Goal: Task Accomplishment & Management: Use online tool/utility

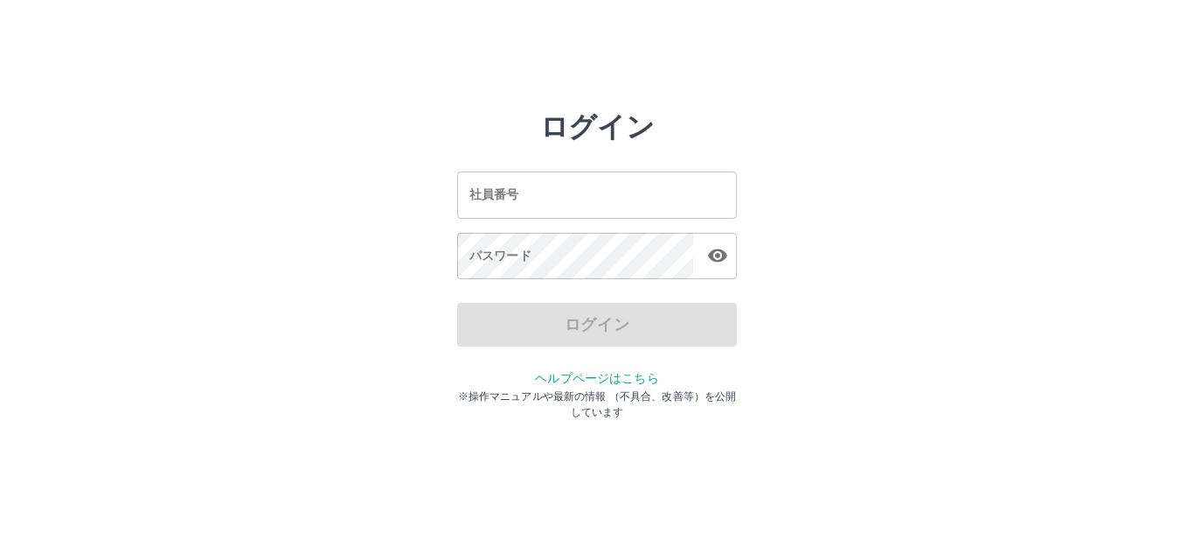
drag, startPoint x: 0, startPoint y: 0, endPoint x: 574, endPoint y: 192, distance: 605.0
click at [574, 192] on input "社員番号" at bounding box center [597, 194] width 280 height 46
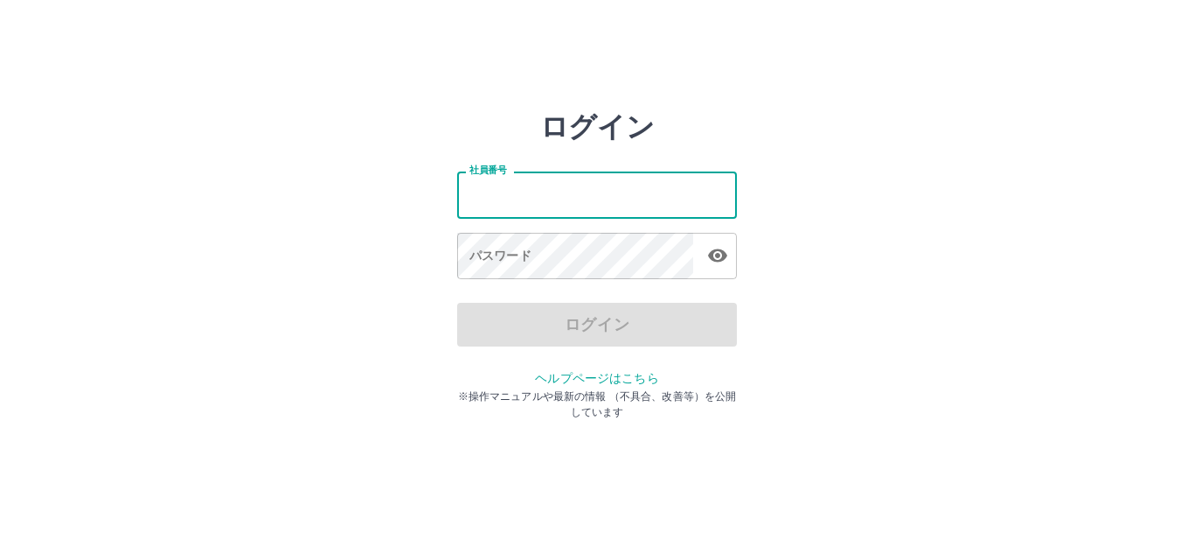
type input "*******"
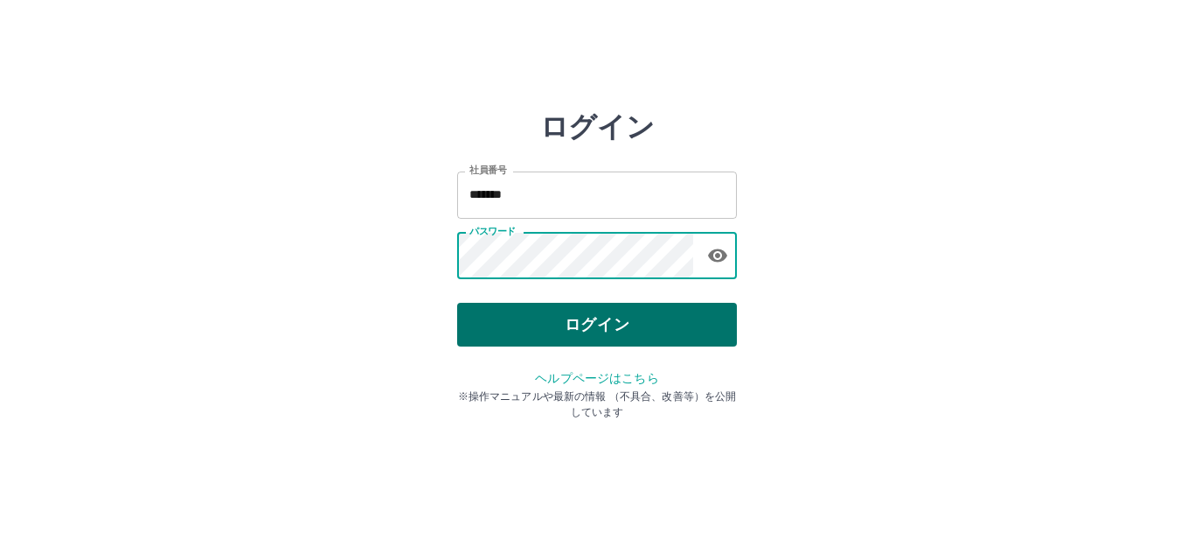
click at [535, 319] on button "ログイン" at bounding box center [597, 325] width 280 height 44
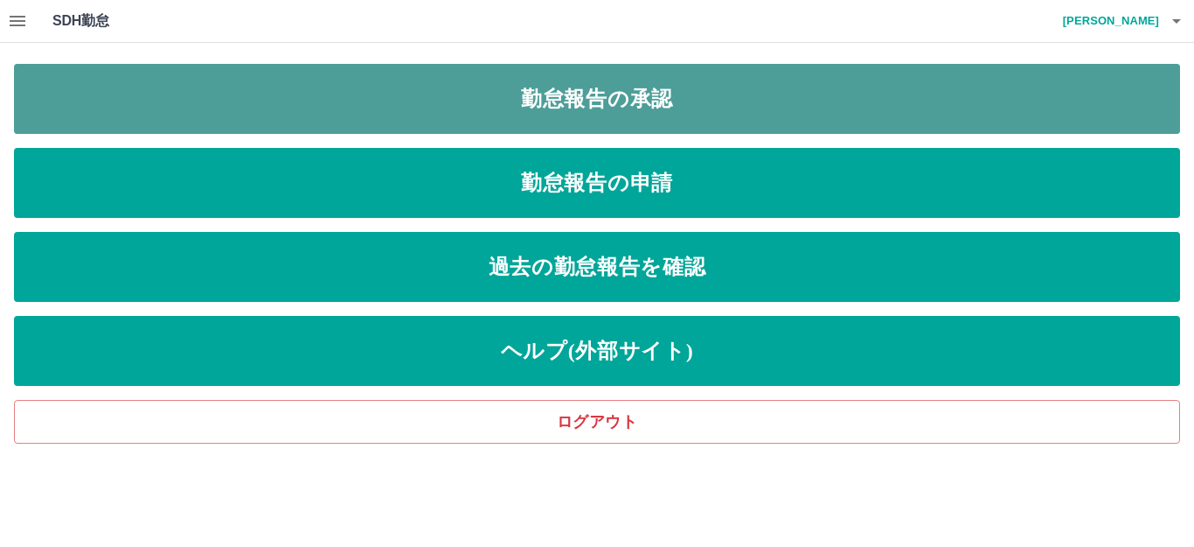
click at [675, 110] on link "勤怠報告の承認" at bounding box center [597, 99] width 1166 height 70
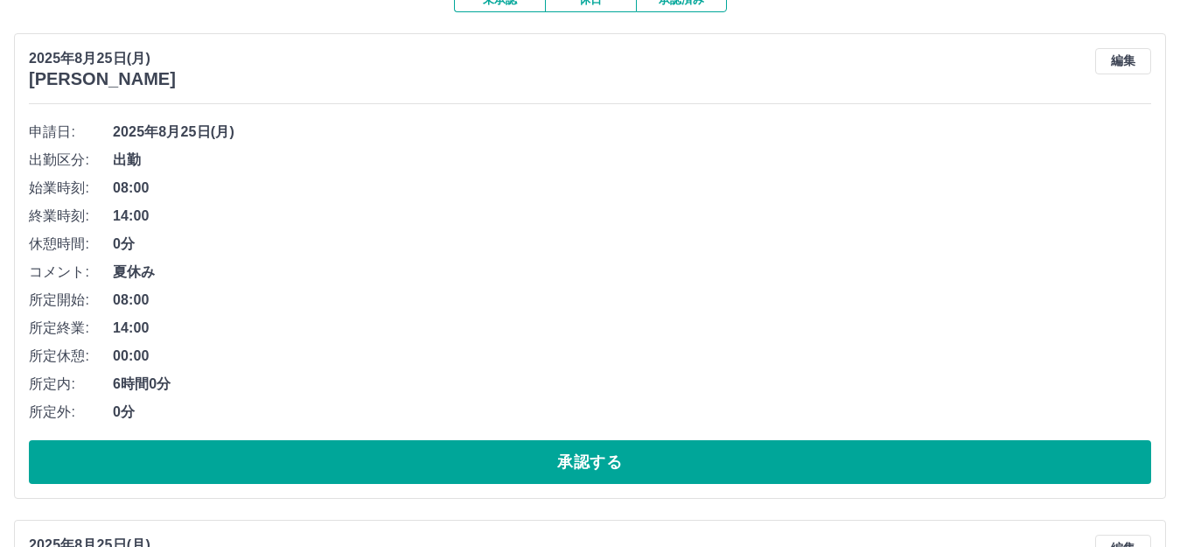
scroll to position [175, 0]
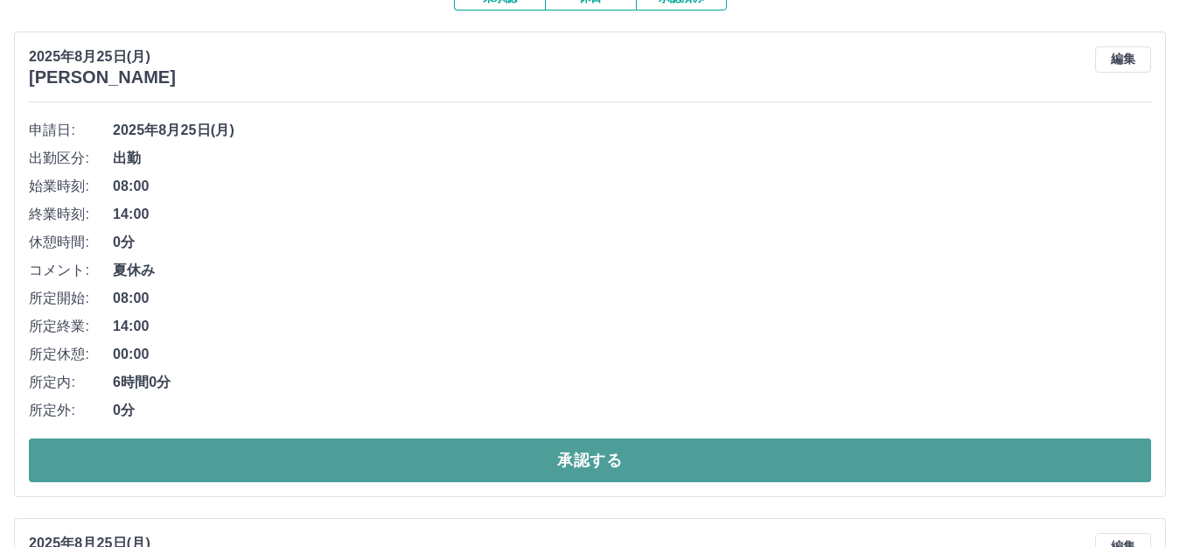
click at [713, 456] on button "承認する" at bounding box center [590, 460] width 1122 height 44
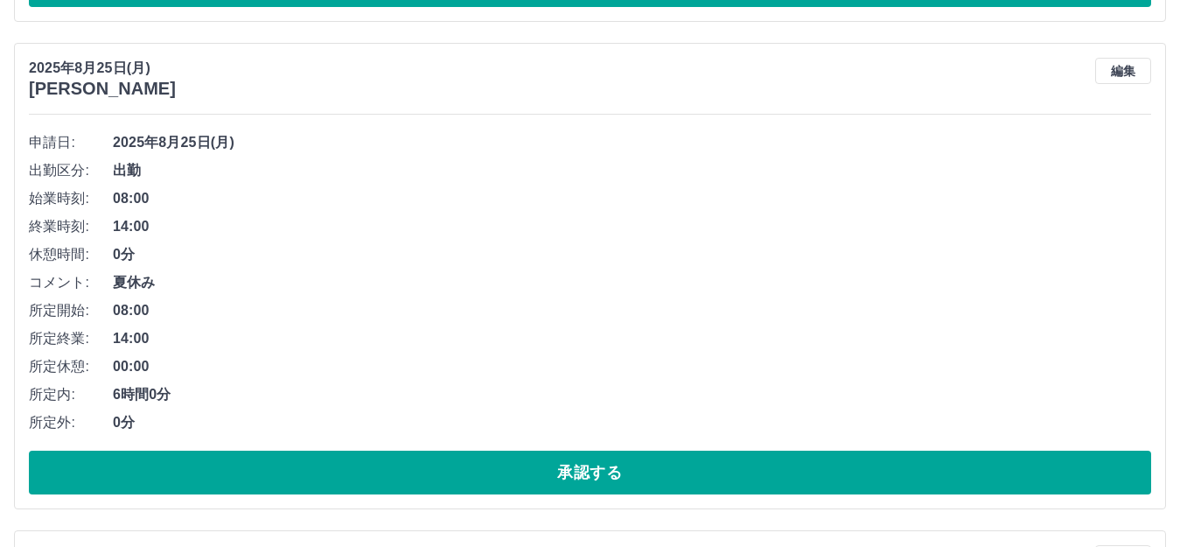
scroll to position [1137, 0]
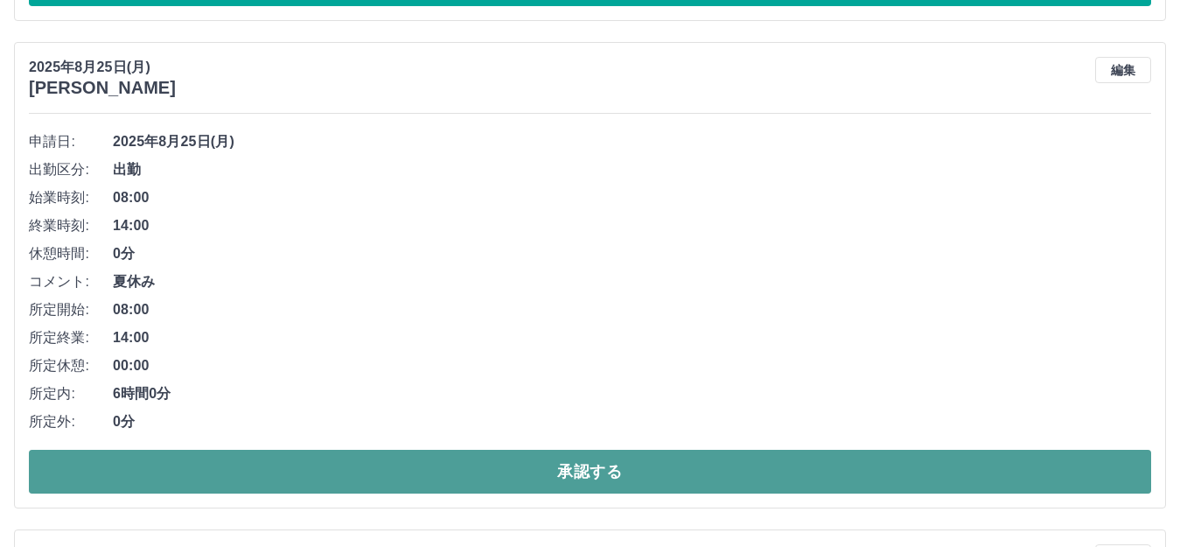
click at [689, 466] on button "承認する" at bounding box center [590, 471] width 1122 height 44
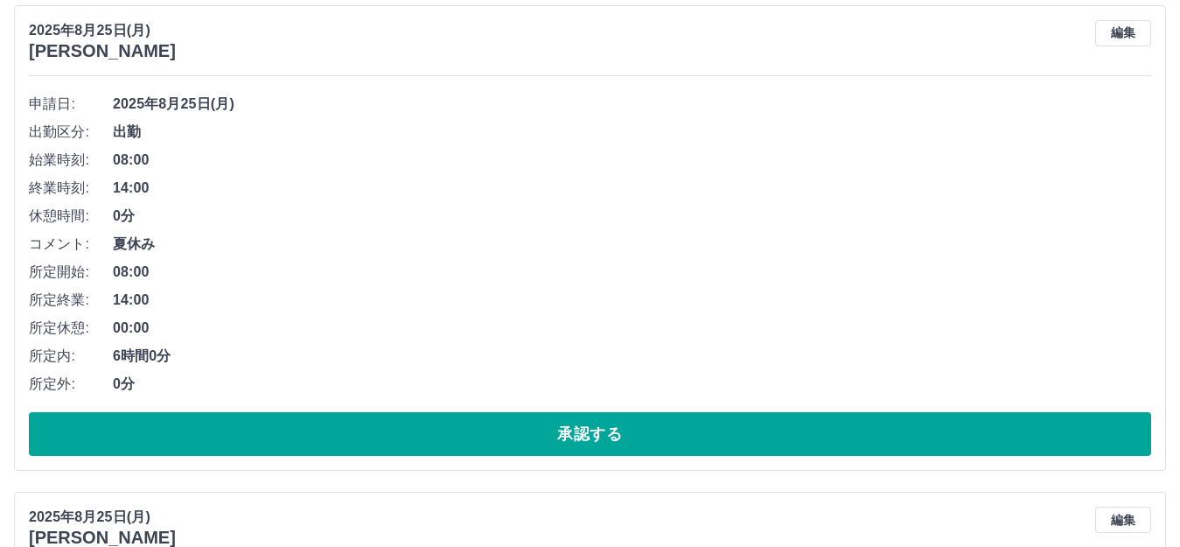
scroll to position [1661, 0]
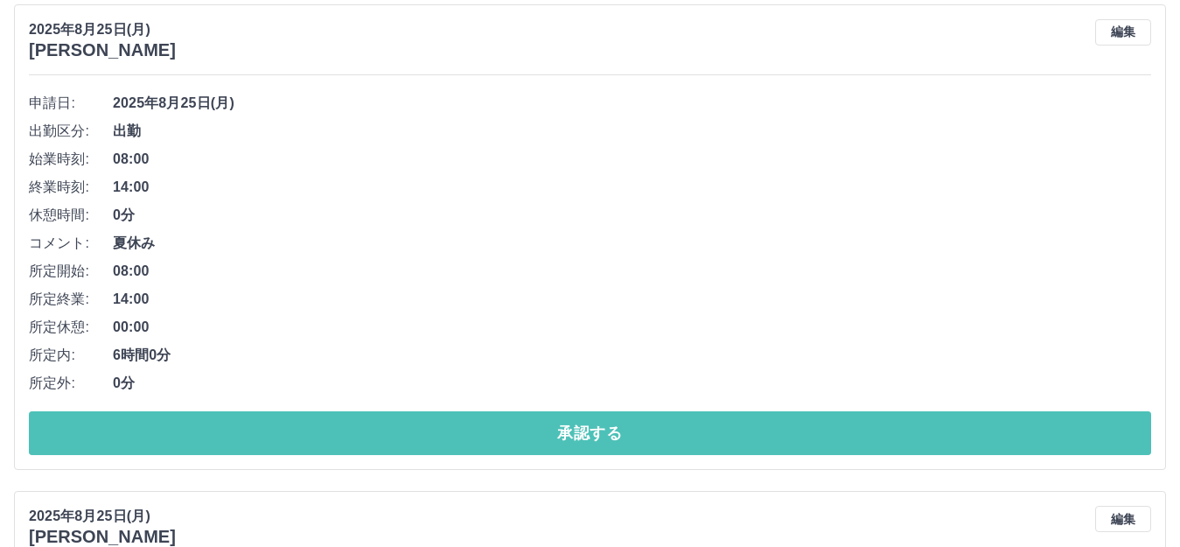
click at [675, 425] on button "承認する" at bounding box center [590, 433] width 1122 height 44
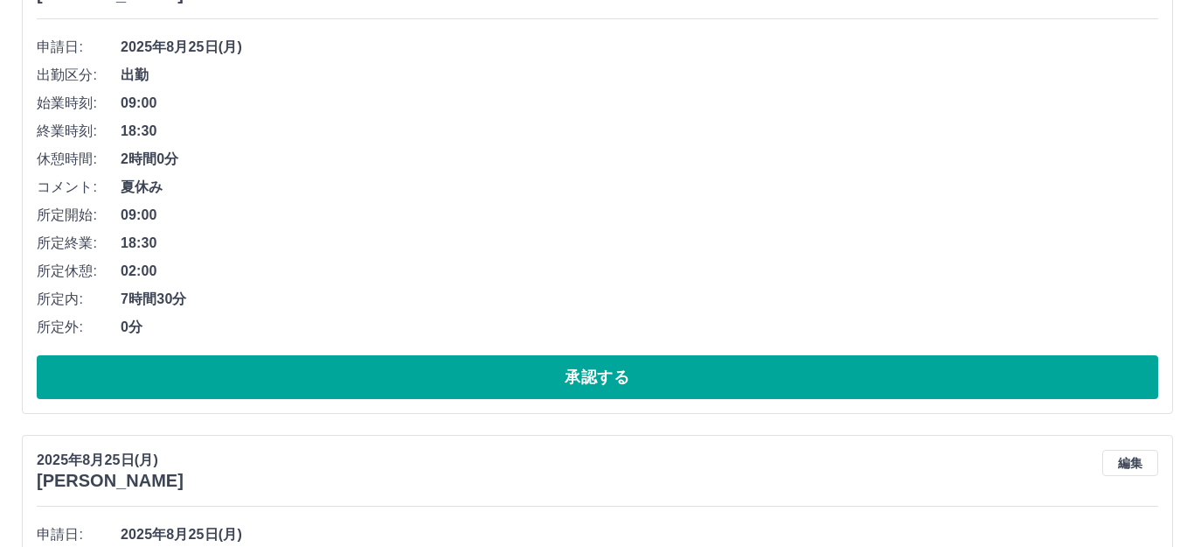
scroll to position [0, 0]
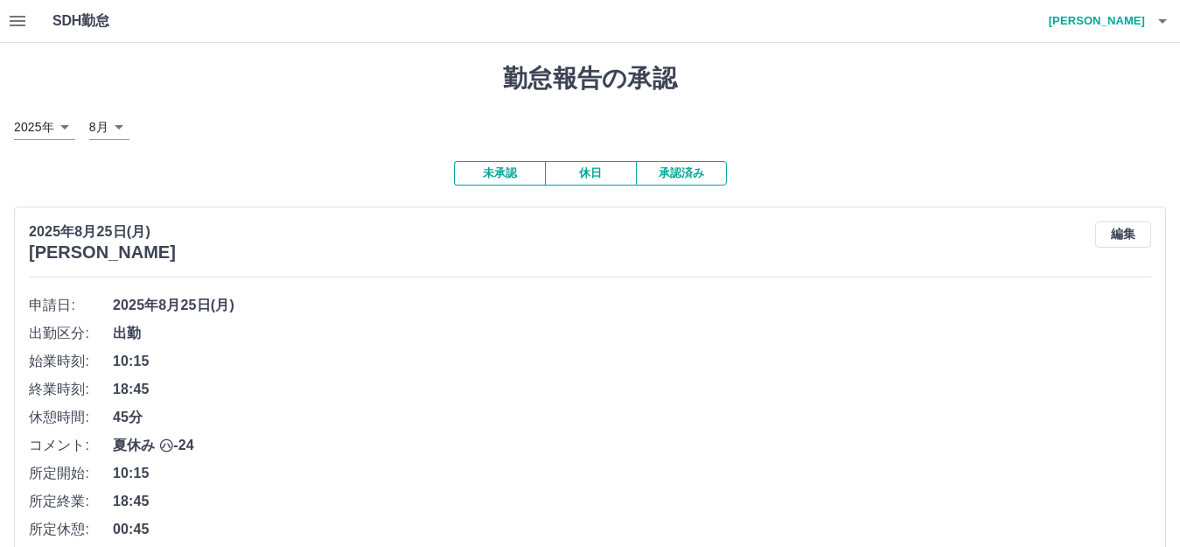
click at [1166, 20] on icon "button" at bounding box center [1162, 20] width 21 height 21
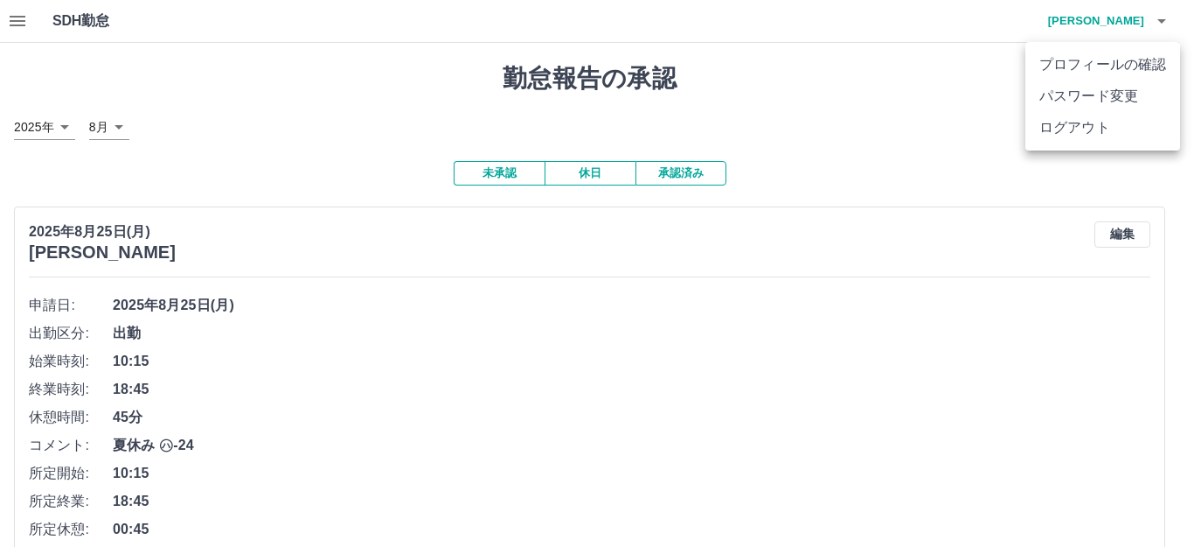
click at [1114, 128] on li "ログアウト" at bounding box center [1103, 127] width 155 height 31
